Goal: Check status: Check status

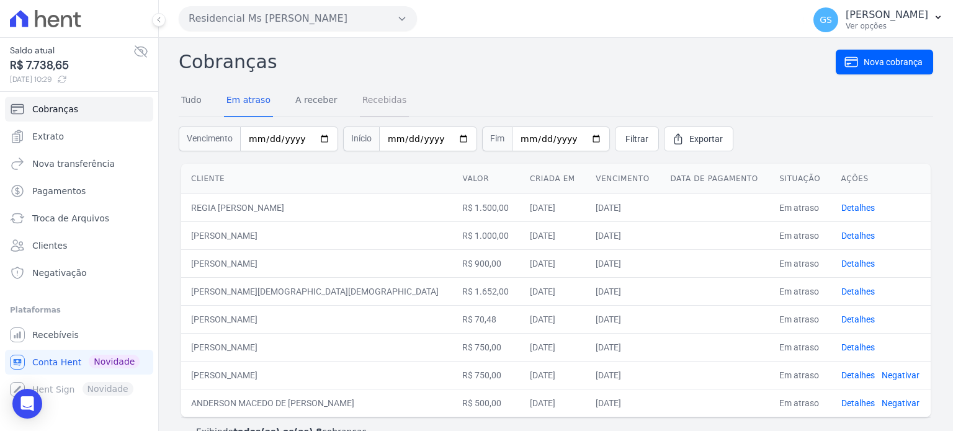
click at [380, 103] on link "Recebidas" at bounding box center [385, 101] width 50 height 32
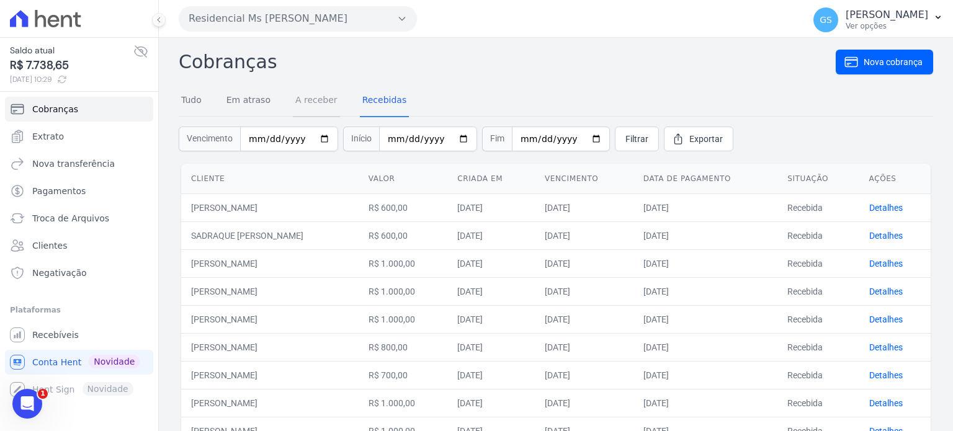
click at [326, 105] on link "A receber" at bounding box center [316, 101] width 47 height 32
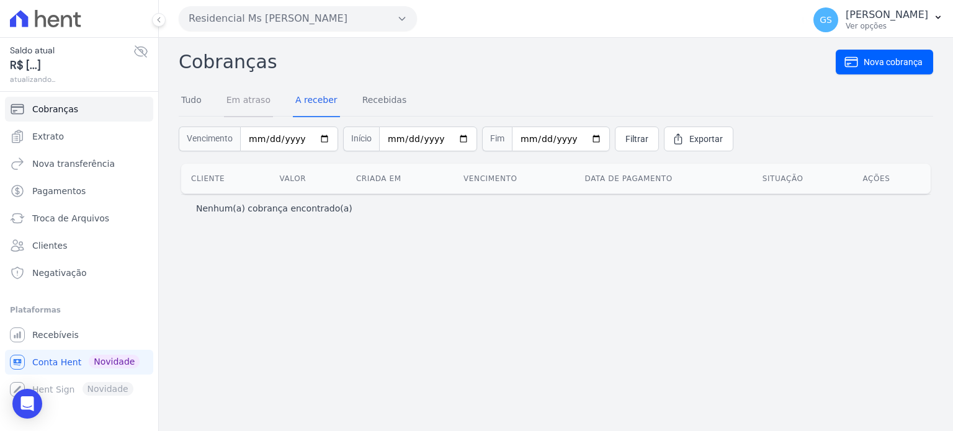
click at [255, 100] on link "Em atraso" at bounding box center [248, 101] width 49 height 32
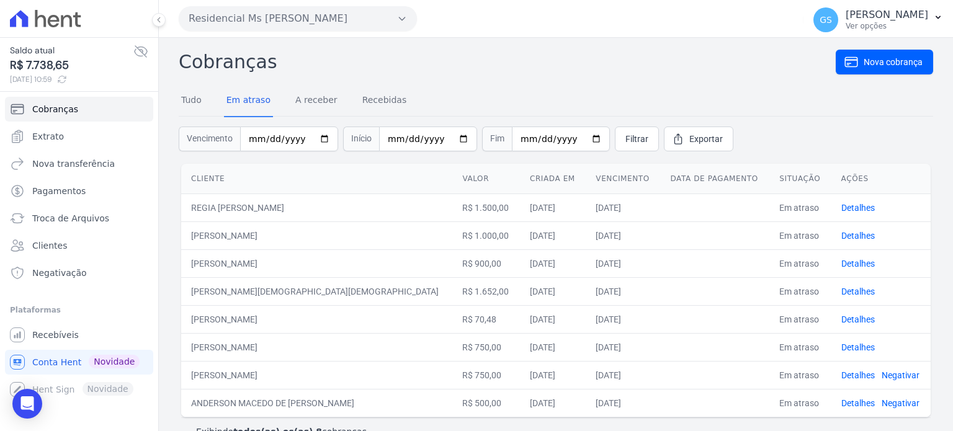
click at [524, 84] on div "Cobranças Nova cobrança Tudo Em atraso A receber Recebidas Vencimento Início Fi…" at bounding box center [556, 248] width 754 height 400
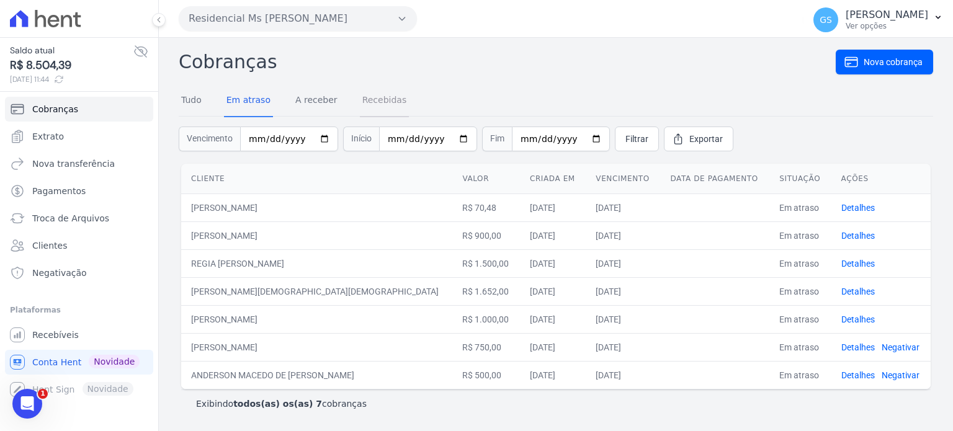
click at [387, 109] on link "Recebidas" at bounding box center [385, 101] width 50 height 32
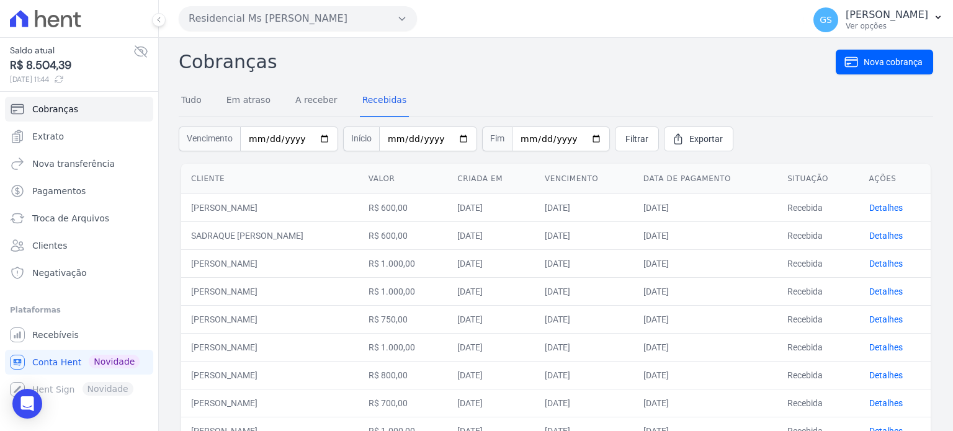
scroll to position [62, 0]
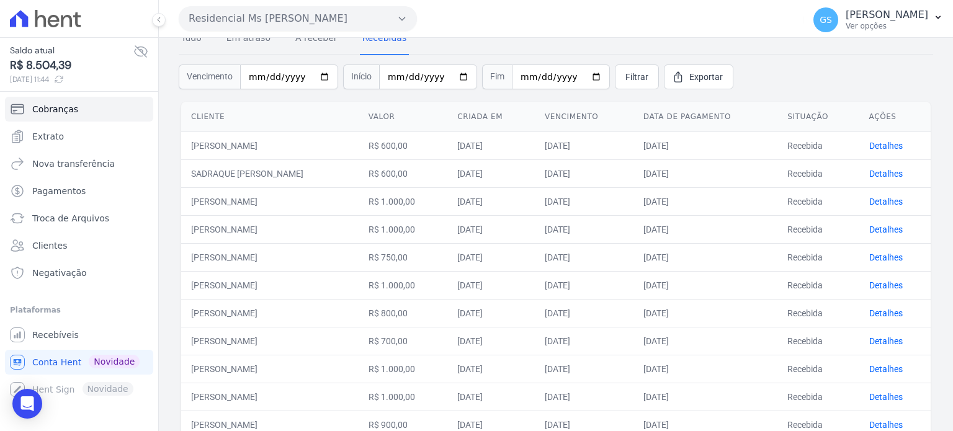
drag, startPoint x: 368, startPoint y: 260, endPoint x: 627, endPoint y: 261, distance: 258.7
click at [627, 261] on tr "DENILSON DE ANDRADE PEREIRA R$ 750,00 01/10/2025 10/10/2025 13/10/2025 Recebida…" at bounding box center [555, 257] width 749 height 28
click at [627, 261] on td "[DATE]" at bounding box center [584, 257] width 99 height 28
drag, startPoint x: 872, startPoint y: 255, endPoint x: 834, endPoint y: 250, distance: 37.5
click at [872, 255] on link "Detalhes" at bounding box center [885, 257] width 33 height 10
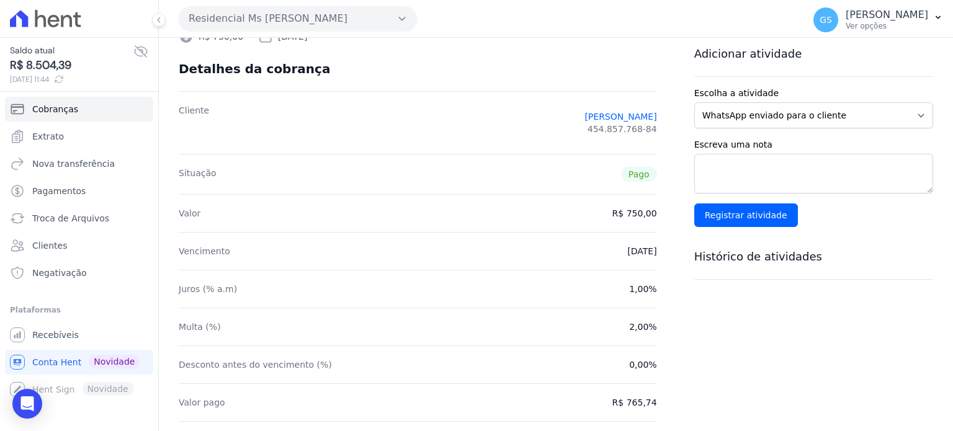
scroll to position [124, 0]
